Goal: Task Accomplishment & Management: Check status

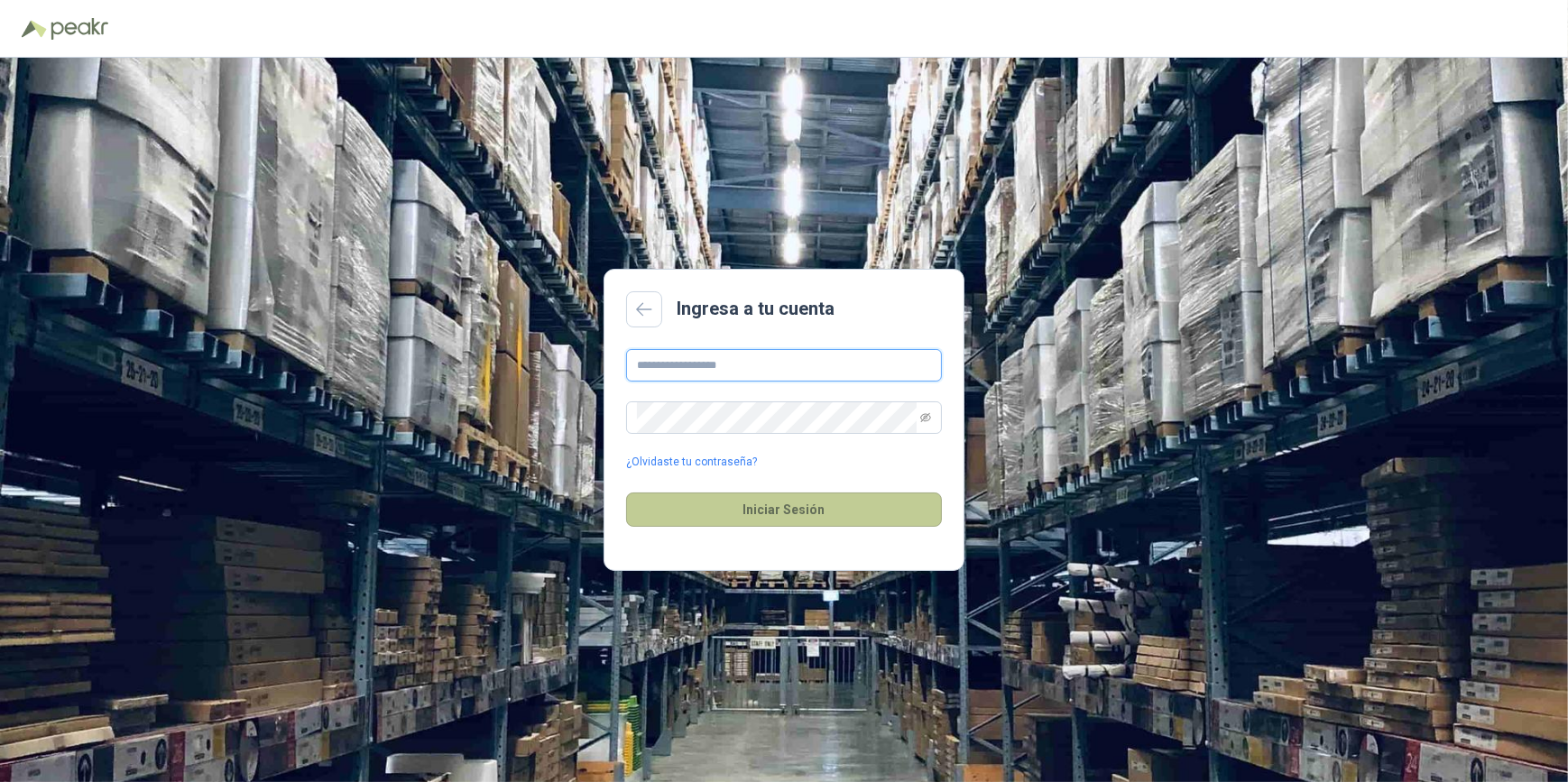
type input "**********"
click at [793, 511] on button "Iniciar Sesión" at bounding box center [784, 510] width 315 height 35
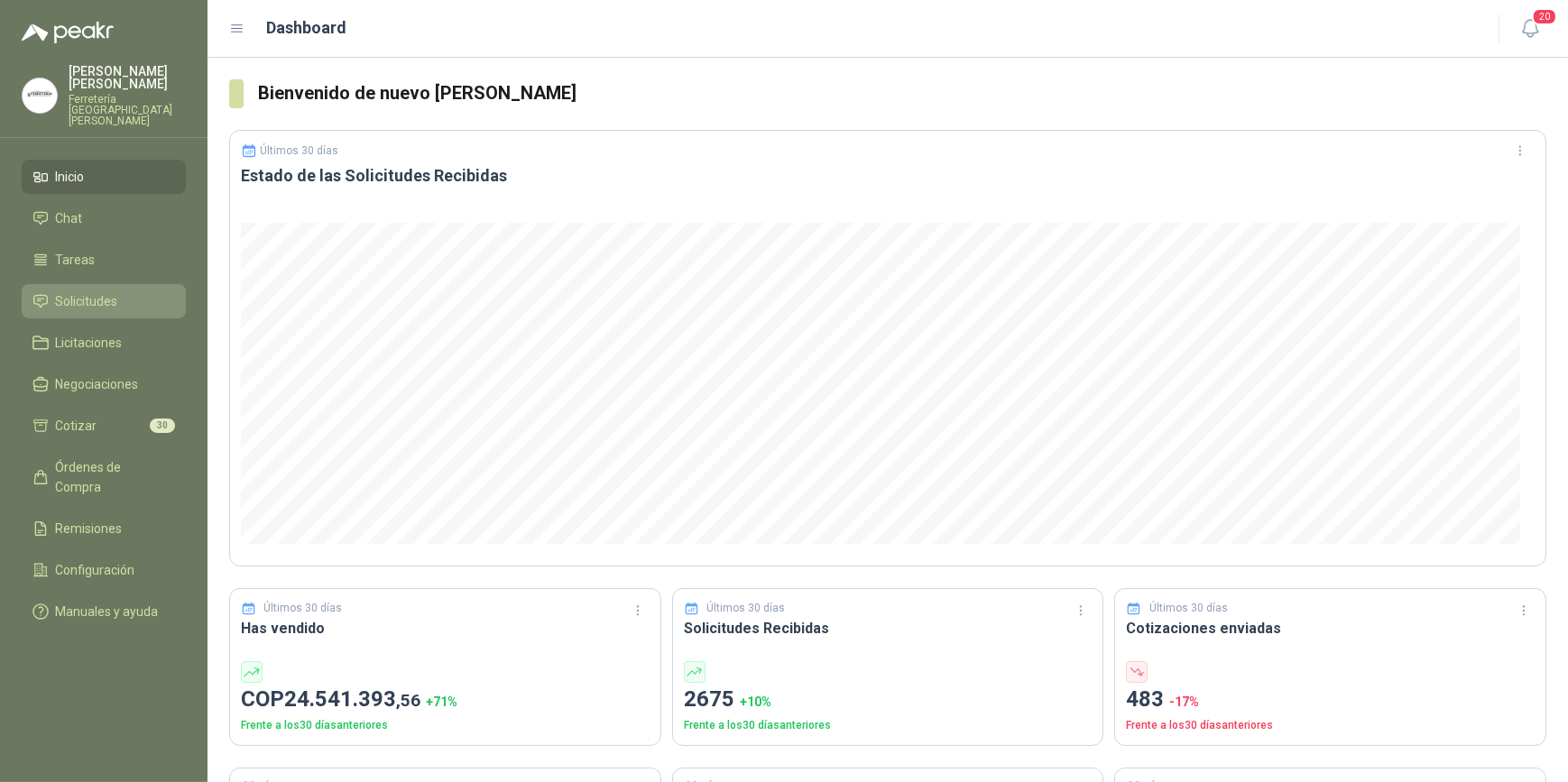
click at [115, 291] on span "Solicitudes" at bounding box center [87, 300] width 63 height 20
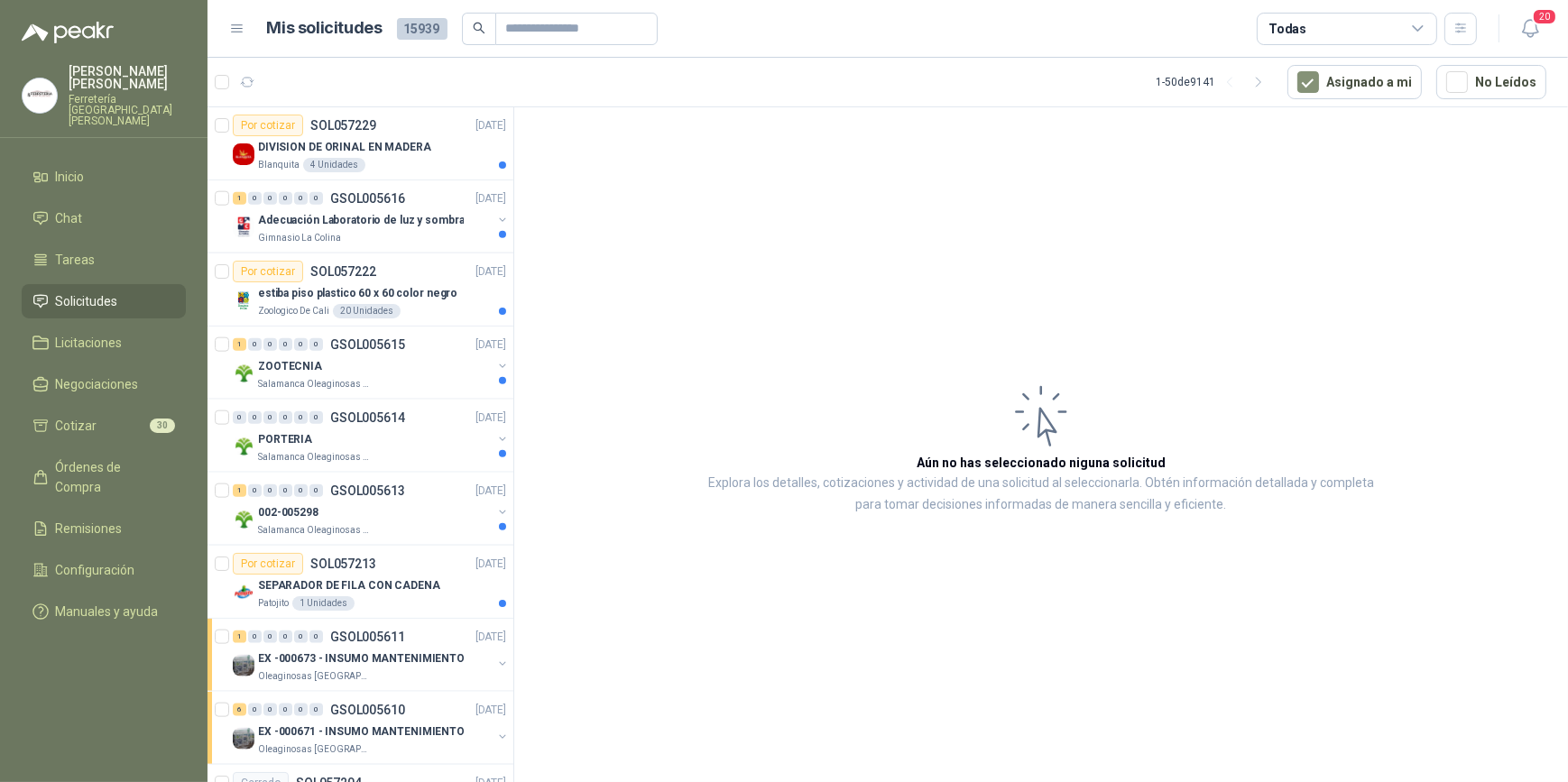
scroll to position [2707, 0]
click at [333, 374] on p "Salamanca Oleaginosas SAS" at bounding box center [315, 381] width 114 height 14
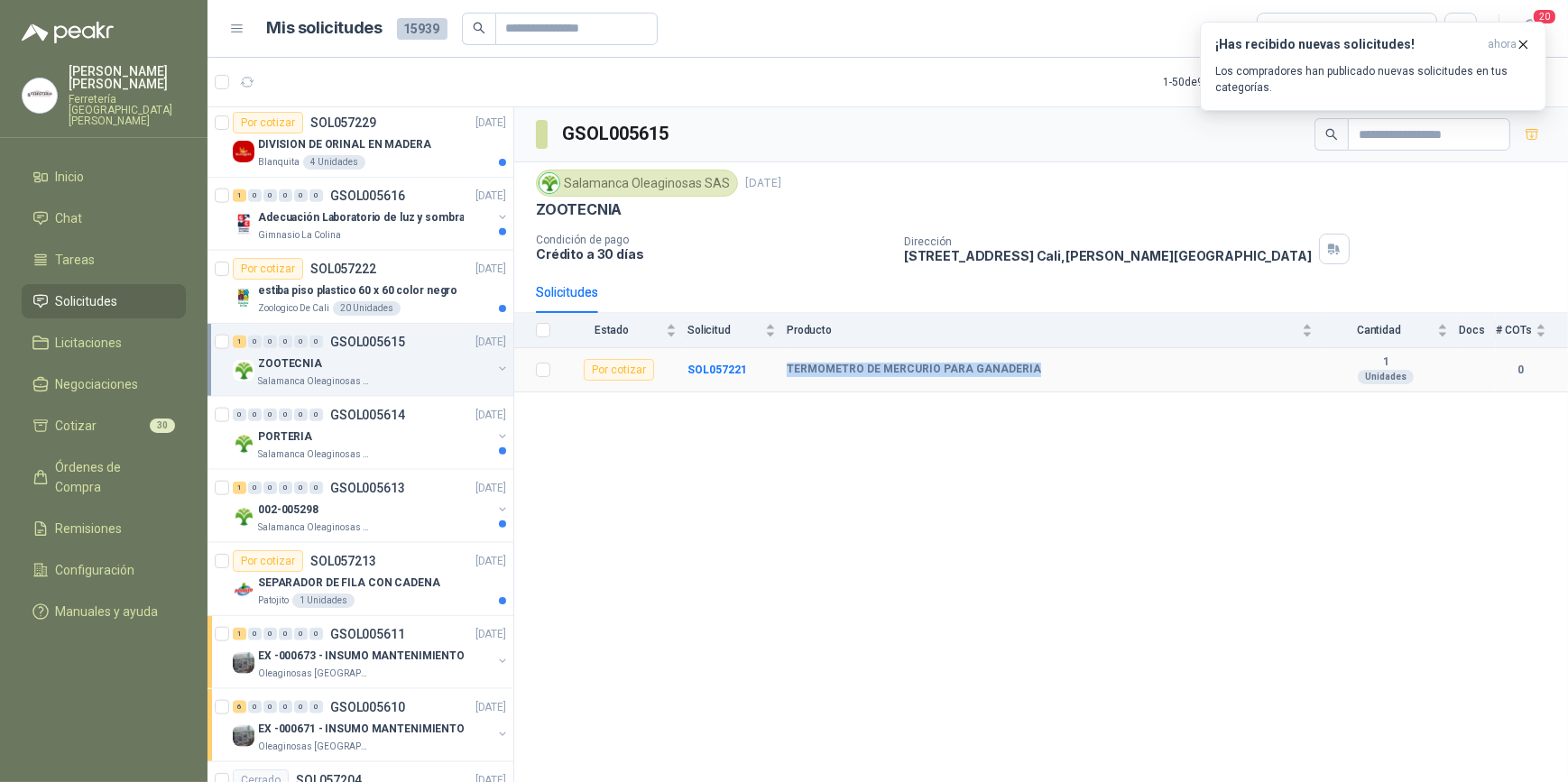
drag, startPoint x: 784, startPoint y: 370, endPoint x: 1017, endPoint y: 367, distance: 233.0
click at [1026, 368] on tr "Por cotizar SOL057221 TERMOMETRO DE MERCURIO PARA GANADERIA 1 Unidades 0" at bounding box center [1041, 370] width 1054 height 44
drag, startPoint x: 1017, startPoint y: 367, endPoint x: 921, endPoint y: 366, distance: 96.0
copy tr "TERMOMETRO DE MERCURIO PARA GANADERIA"
